Goal: Task Accomplishment & Management: Complete application form

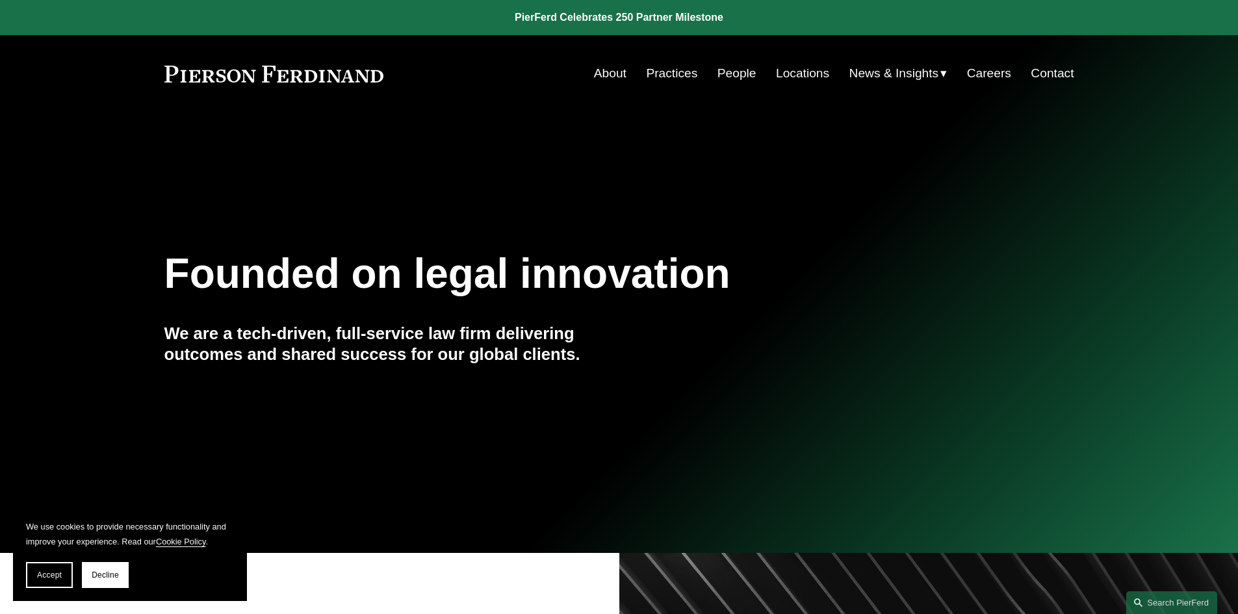
click at [984, 70] on link "Careers" at bounding box center [989, 73] width 44 height 25
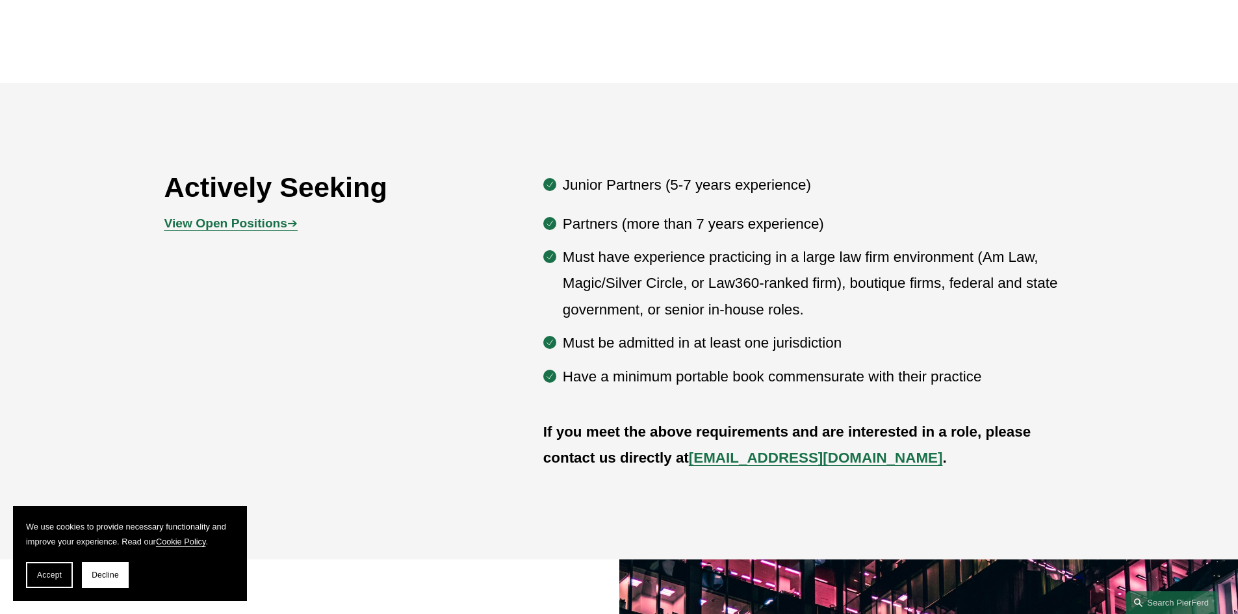
scroll to position [715, 0]
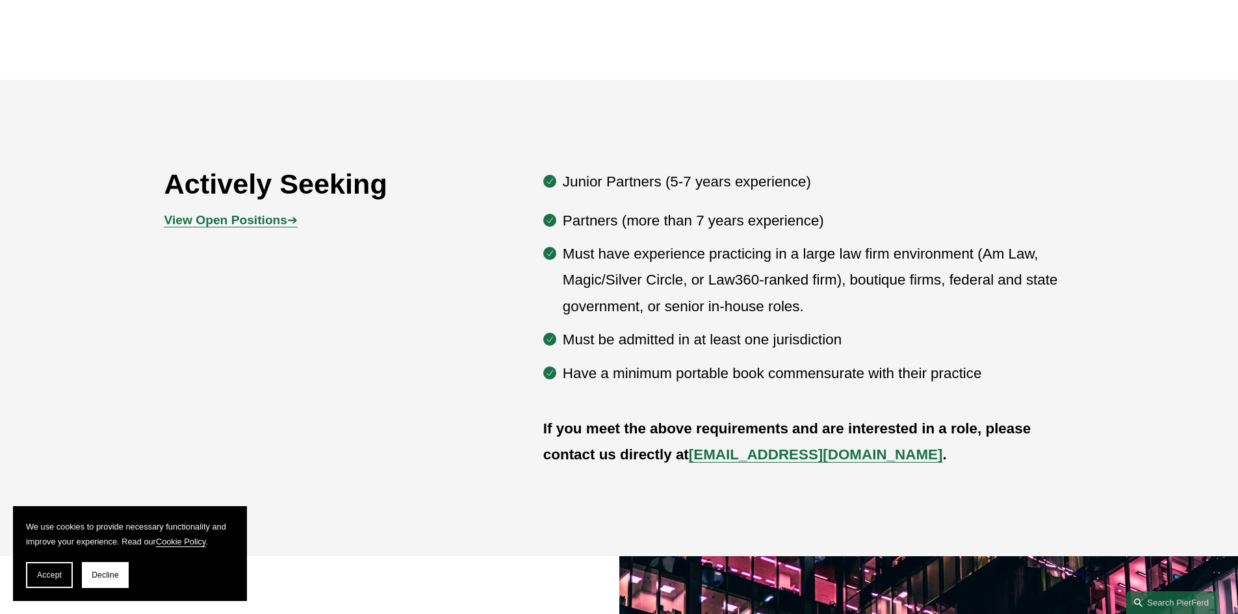
click at [283, 218] on strong "View Open Positions" at bounding box center [225, 220] width 123 height 14
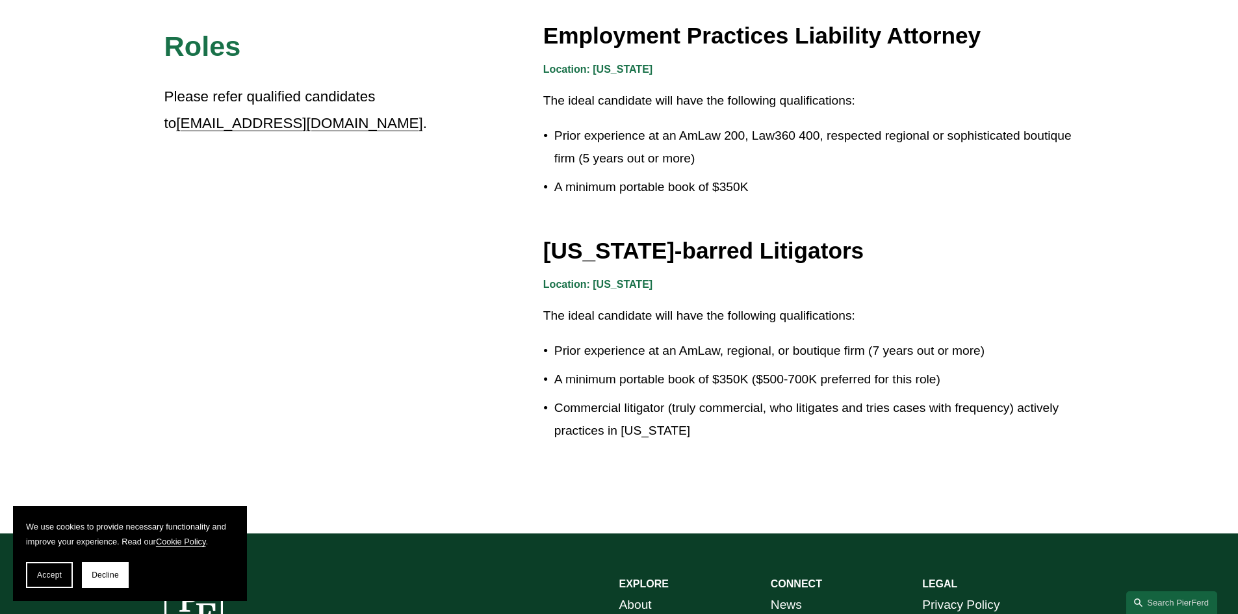
scroll to position [2275, 0]
